Goal: Use online tool/utility: Utilize a website feature to perform a specific function

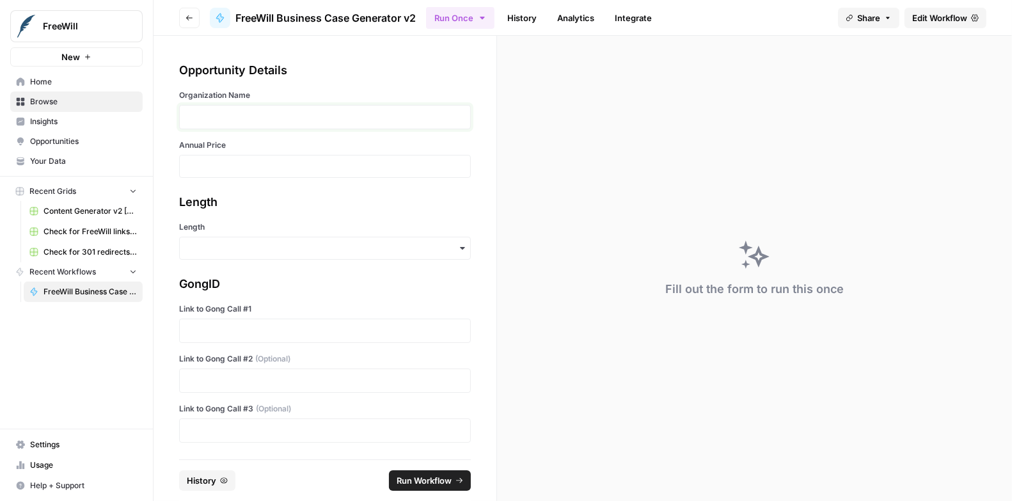
click at [214, 115] on p at bounding box center [324, 117] width 275 height 13
click at [199, 175] on div at bounding box center [325, 166] width 292 height 23
click at [203, 164] on input "Annual Price" at bounding box center [324, 167] width 275 height 12
type input "25000"
click at [206, 245] on input "Length" at bounding box center [324, 248] width 275 height 13
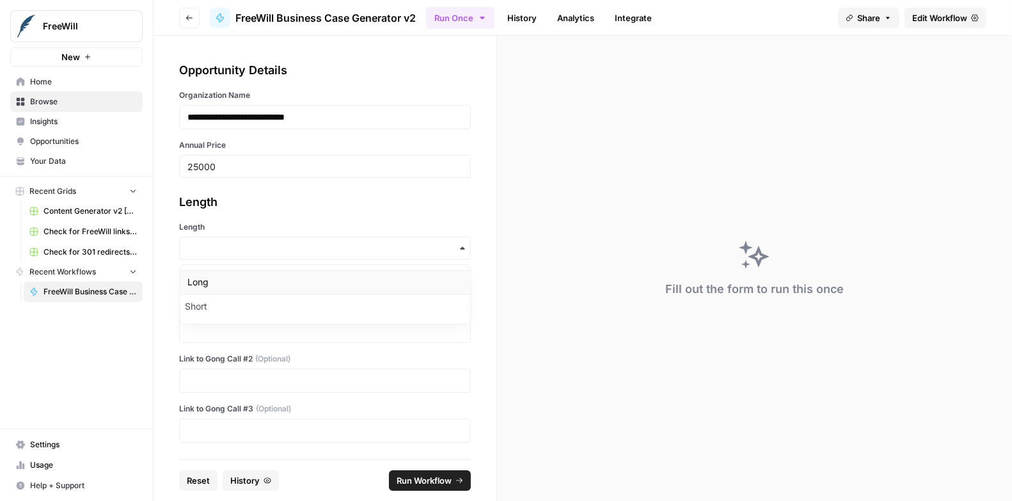
click at [198, 287] on div "Long" at bounding box center [325, 282] width 290 height 24
click at [196, 325] on p at bounding box center [324, 330] width 275 height 13
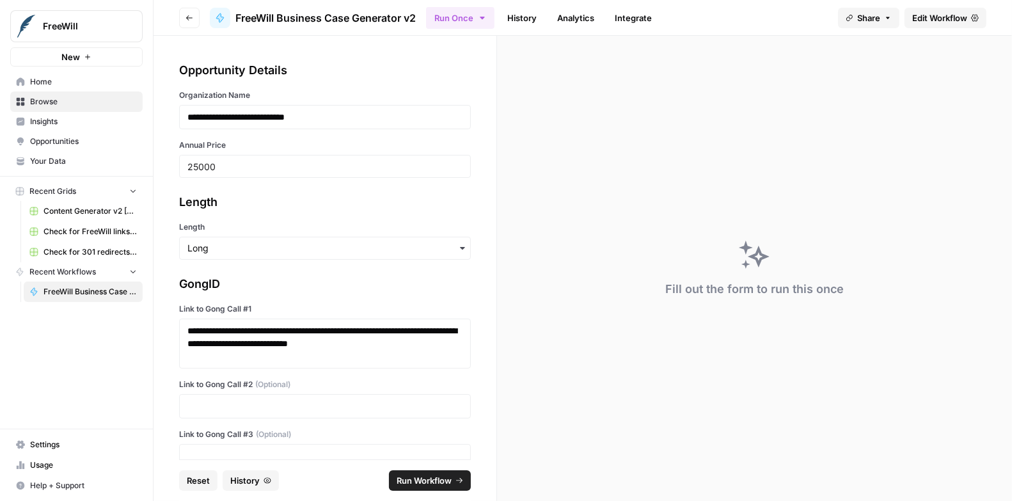
click at [170, 367] on div "**********" at bounding box center [325, 248] width 343 height 424
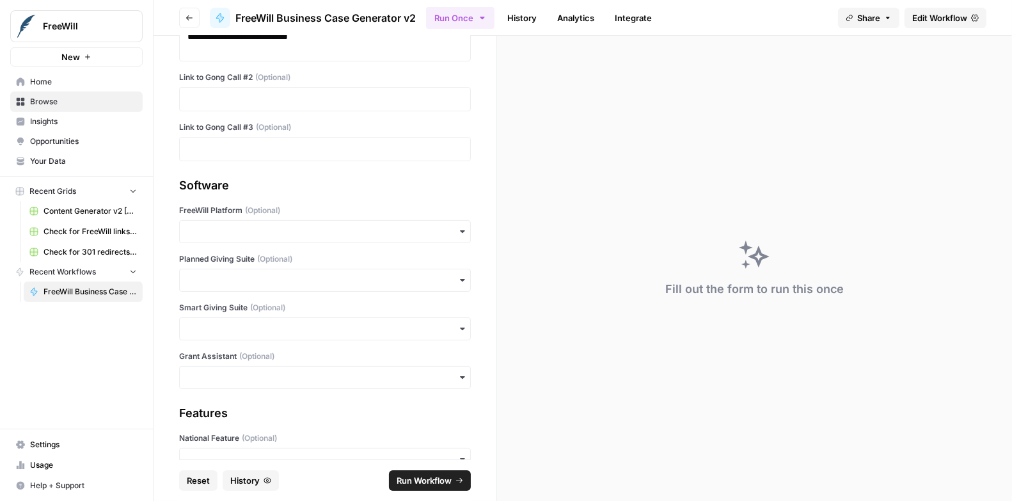
scroll to position [336, 0]
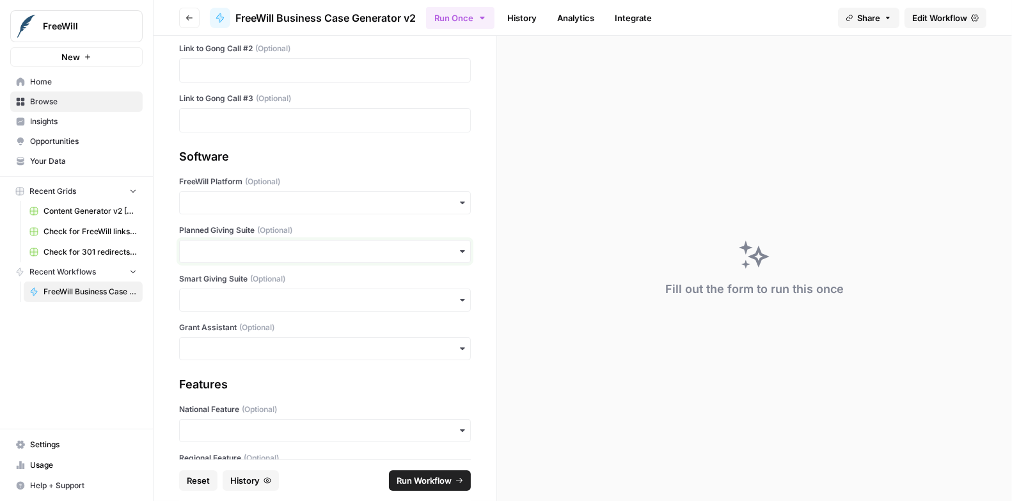
click at [214, 249] on input "Planned Giving Suite (Optional)" at bounding box center [324, 251] width 275 height 13
click at [415, 245] on input "Planned Giving Suite (Optional)" at bounding box center [324, 251] width 275 height 13
click at [159, 298] on div "**********" at bounding box center [325, 248] width 343 height 424
click at [218, 246] on input "Planned Giving Suite (Optional)" at bounding box center [324, 251] width 275 height 13
click at [196, 249] on input "Planned Giving Suite (Optional)" at bounding box center [324, 251] width 275 height 13
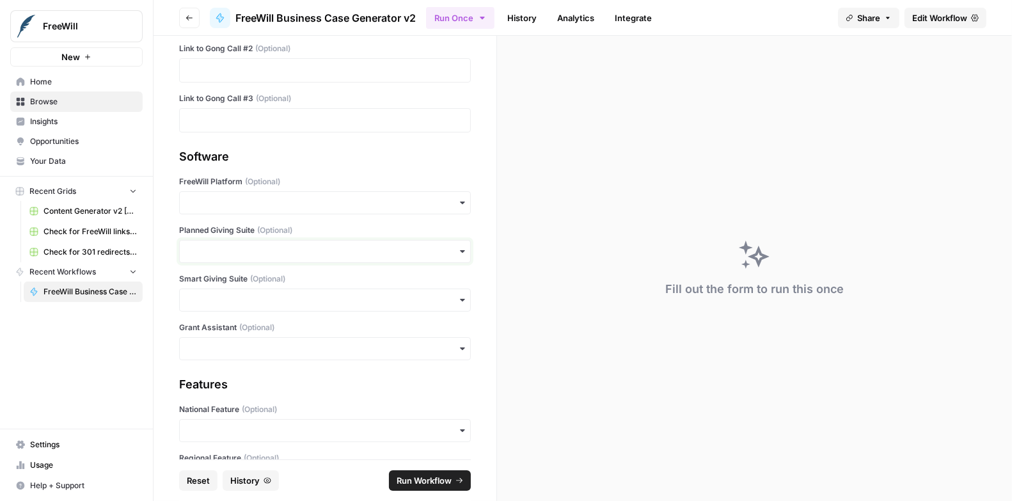
click at [196, 249] on input "Planned Giving Suite (Optional)" at bounding box center [324, 251] width 275 height 13
click at [189, 283] on div "Yes" at bounding box center [325, 283] width 290 height 24
click at [427, 480] on span "Run Workflow" at bounding box center [424, 480] width 55 height 13
